Goal: Participate in discussion: Engage in conversation with other users on a specific topic

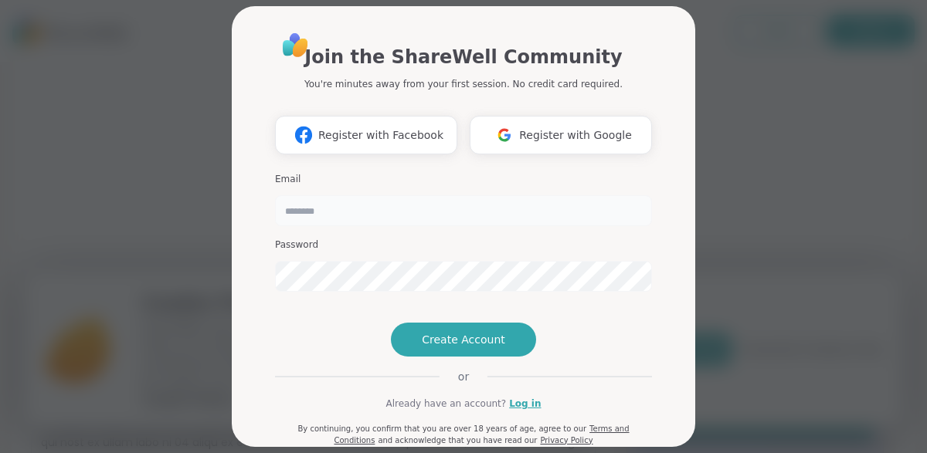
click at [383, 206] on input "email" at bounding box center [463, 210] width 377 height 31
type input "**********"
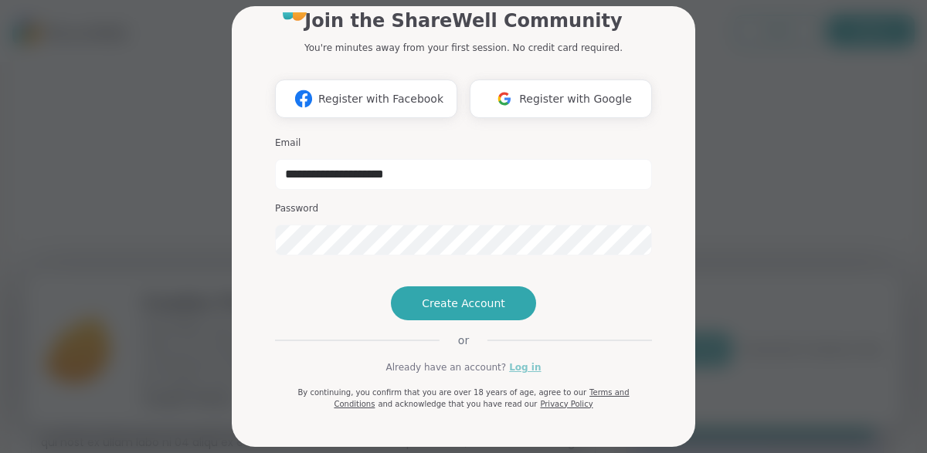
click at [527, 368] on link "Log in" at bounding box center [525, 368] width 32 height 14
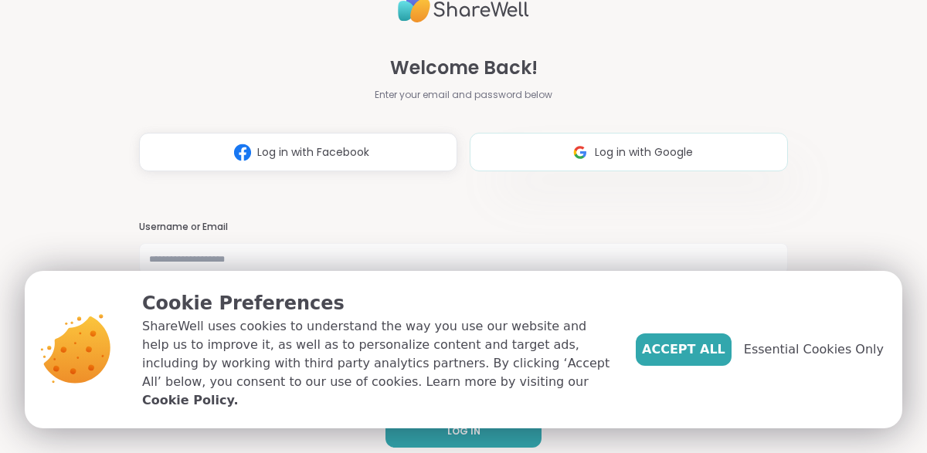
click at [575, 144] on img at bounding box center [579, 152] width 29 height 29
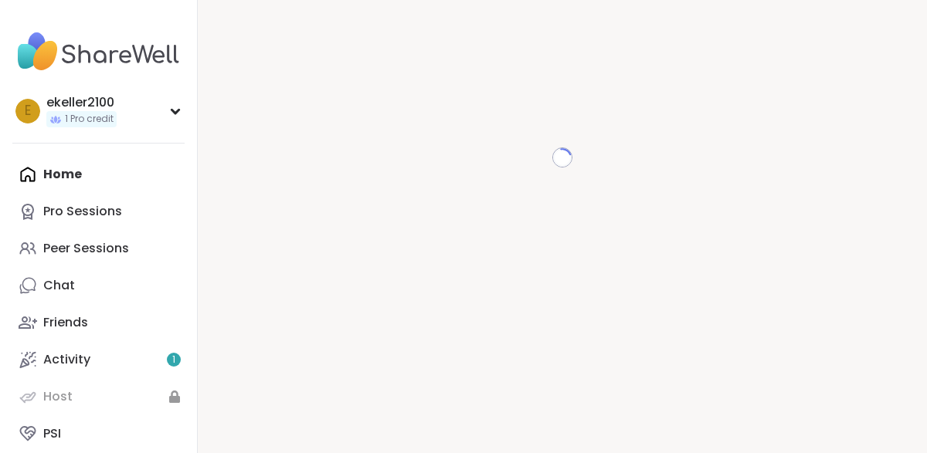
click at [694, 363] on div "Loading..." at bounding box center [562, 226] width 729 height 453
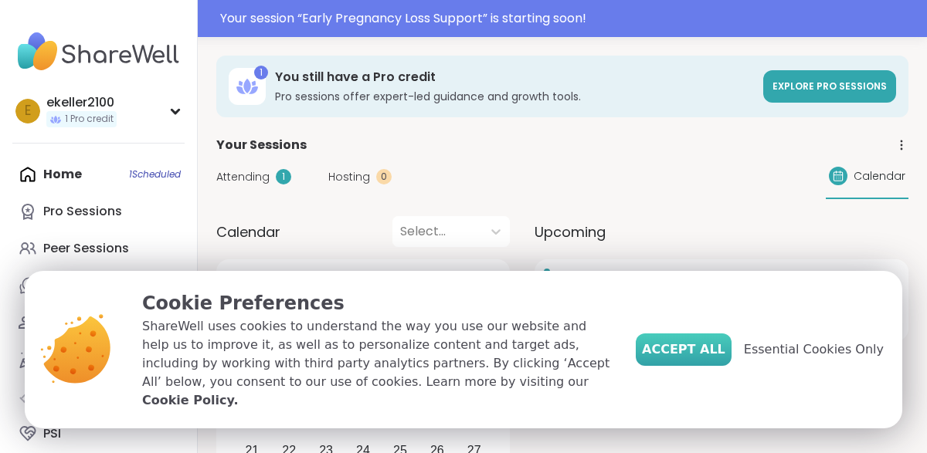
click at [703, 359] on span "Accept All" at bounding box center [683, 350] width 83 height 19
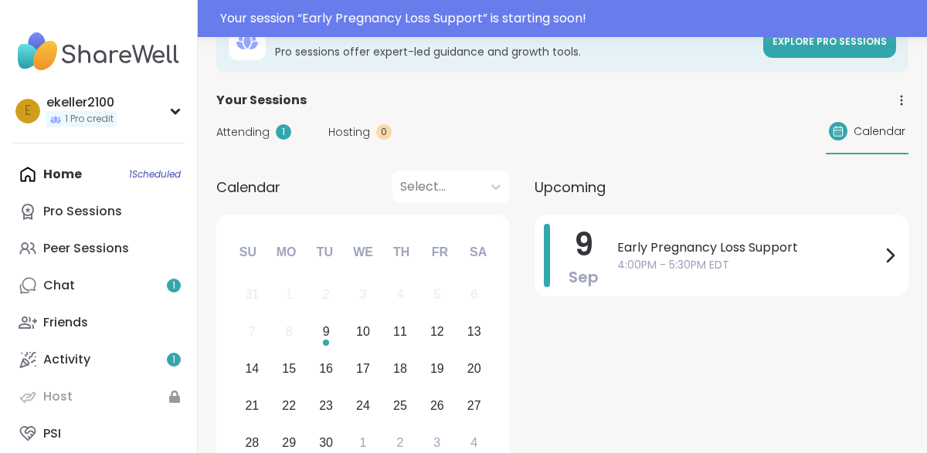
scroll to position [53, 0]
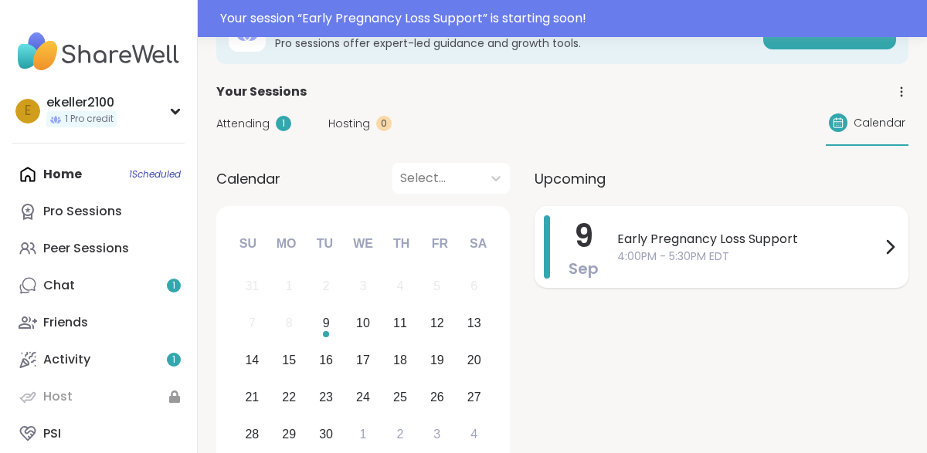
click at [681, 244] on span "Early Pregnancy Loss Support" at bounding box center [748, 239] width 263 height 19
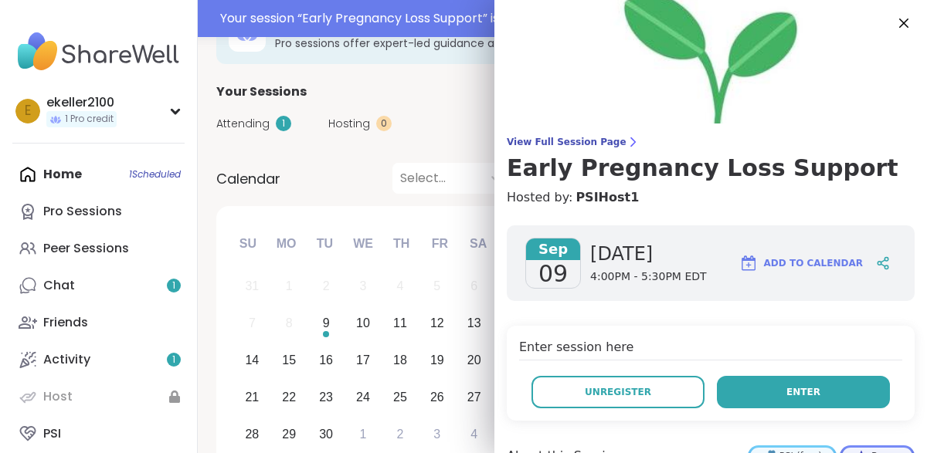
click at [786, 395] on button "Enter" at bounding box center [803, 392] width 173 height 32
click at [774, 391] on button "Enter" at bounding box center [803, 392] width 173 height 32
